Goal: Book appointment/travel/reservation

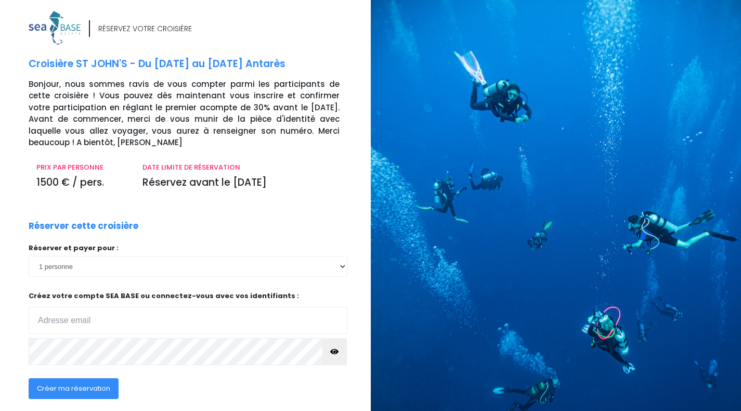
scroll to position [72, 0]
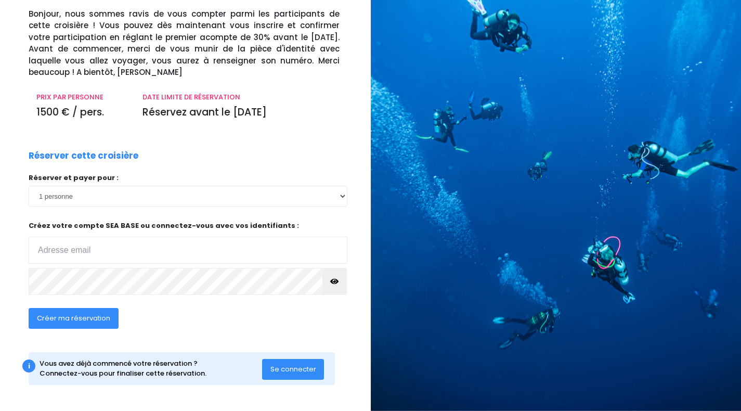
type input "juliuniverse@yahoo.com"
click at [278, 370] on span "Se connecter" at bounding box center [293, 369] width 46 height 10
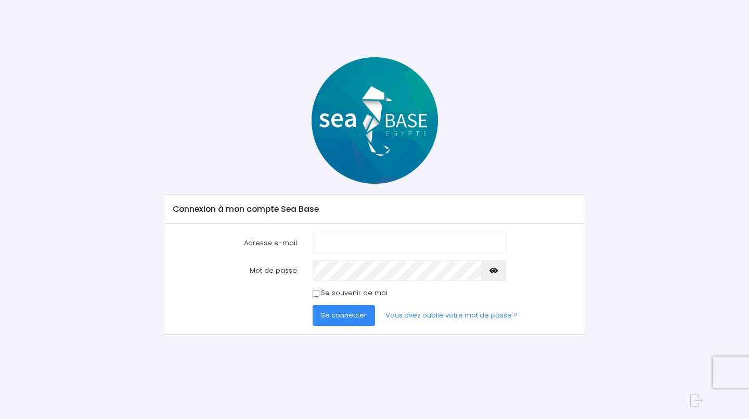
type input "[EMAIL_ADDRESS][DOMAIN_NAME]"
click at [328, 323] on button "Se connecter" at bounding box center [343, 315] width 62 height 21
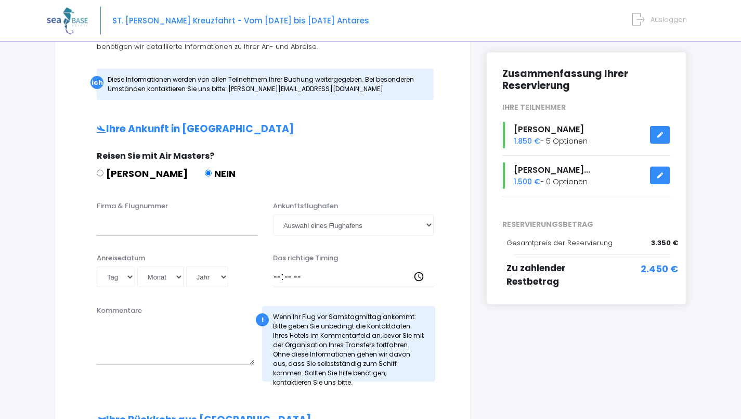
scroll to position [135, 0]
click at [656, 272] on font "2.450 €" at bounding box center [659, 268] width 37 height 13
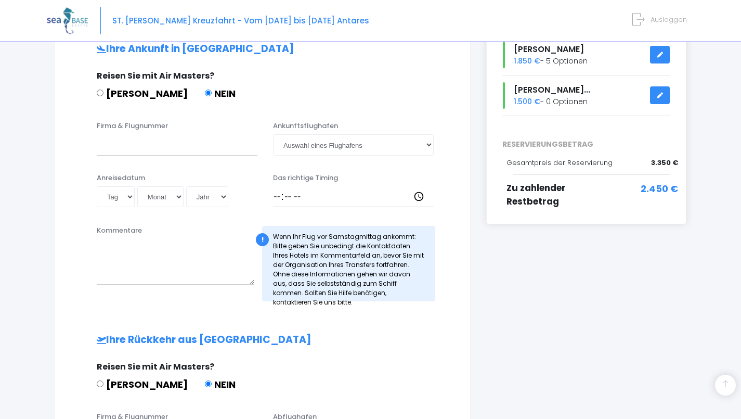
scroll to position [211, 0]
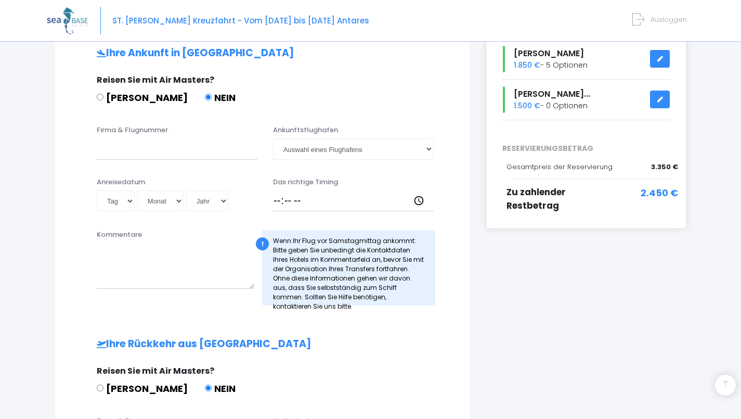
click at [132, 371] on font "Reisen Sie mit Air Masters?" at bounding box center [156, 370] width 118 height 12
